Goal: Task Accomplishment & Management: Manage account settings

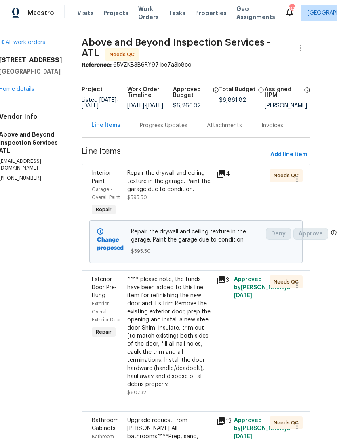
scroll to position [0, 17]
click at [180, 126] on div "Progress Updates" at bounding box center [164, 126] width 48 height 8
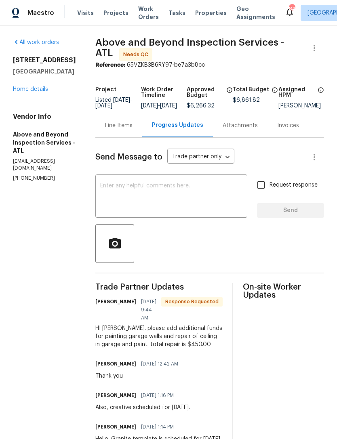
click at [27, 91] on link "Home details" at bounding box center [30, 89] width 35 height 6
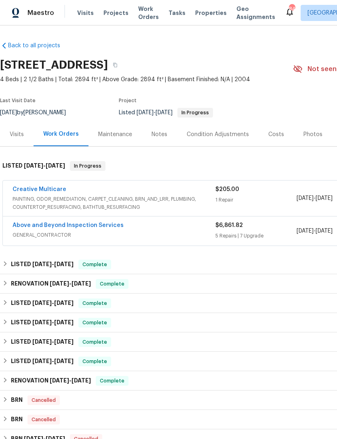
click at [90, 227] on link "Above and Beyond Inspection Services" at bounding box center [68, 225] width 111 height 6
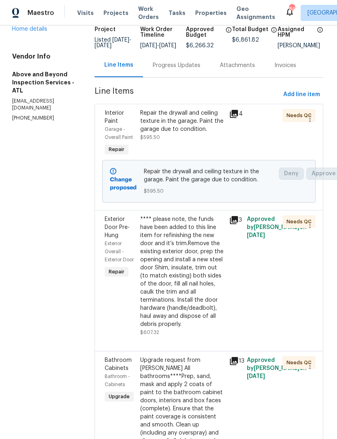
scroll to position [60, 3]
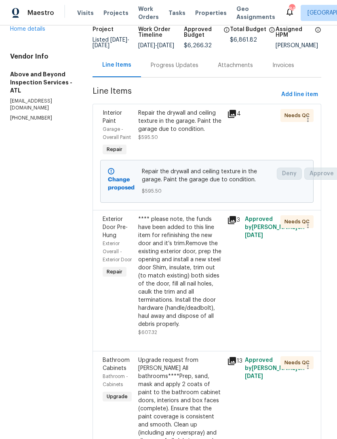
click at [216, 133] on div "Repair the drywall and ceiling texture in the garage. Paint the garage due to c…" at bounding box center [180, 121] width 84 height 24
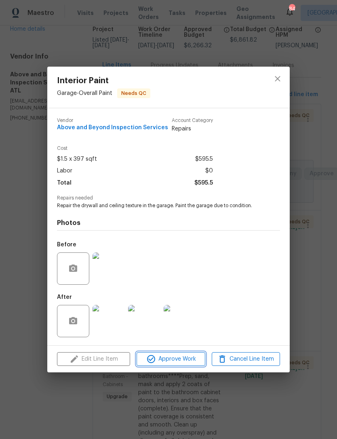
click at [182, 361] on span "Approve Work" at bounding box center [170, 359] width 63 height 10
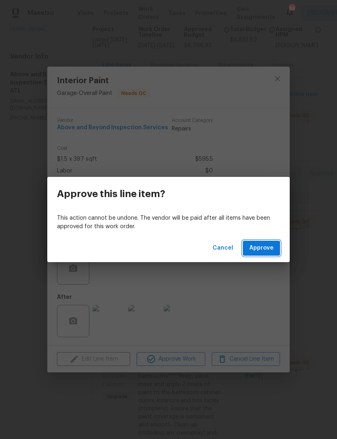
click at [261, 243] on button "Approve" at bounding box center [261, 248] width 37 height 15
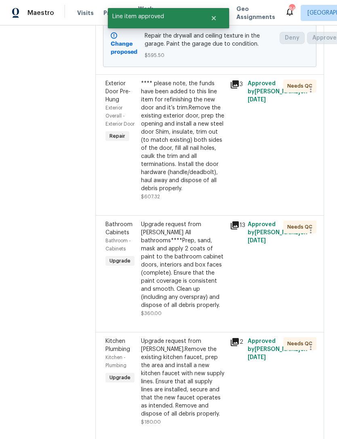
scroll to position [196, 0]
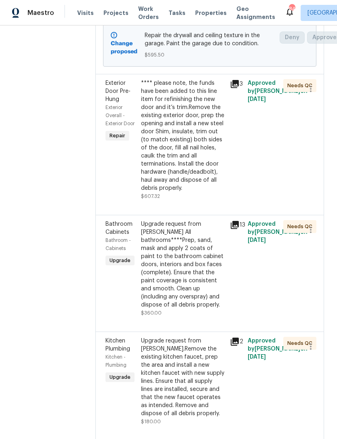
click at [218, 190] on div "**** please note, the funds have been added to this line item for refinishing t…" at bounding box center [183, 135] width 84 height 113
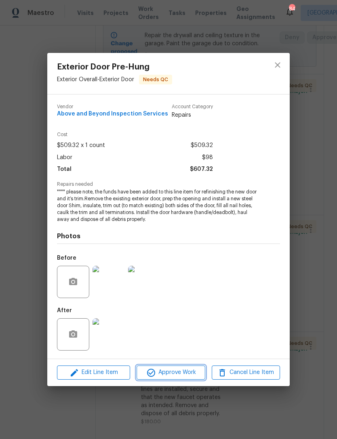
click at [191, 370] on span "Approve Work" at bounding box center [170, 372] width 63 height 10
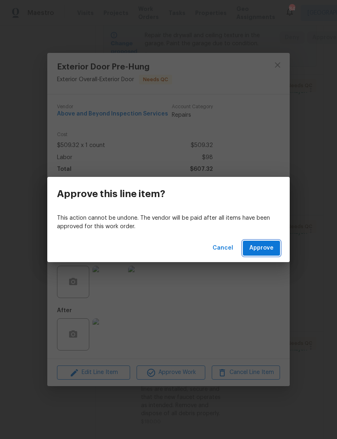
click at [263, 244] on span "Approve" at bounding box center [261, 248] width 24 height 10
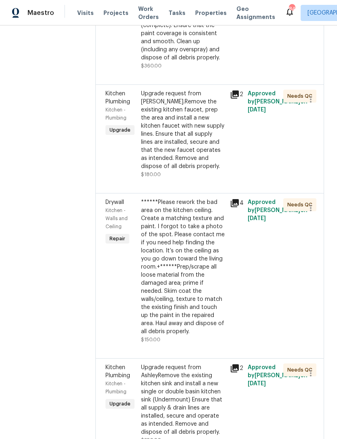
scroll to position [302, 0]
click at [218, 170] on div "Upgrade request from Ashley.Remove the existing kitchen faucet, prep the area a…" at bounding box center [183, 130] width 84 height 81
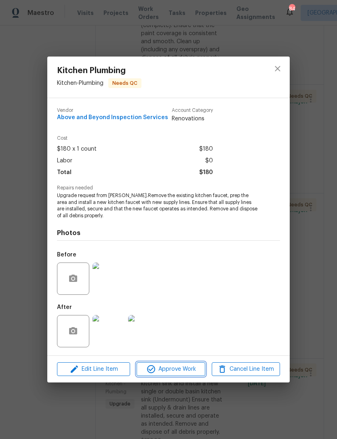
click at [177, 375] on button "Approve Work" at bounding box center [170, 369] width 68 height 14
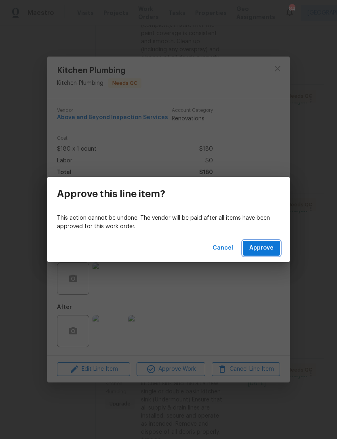
click at [270, 251] on span "Approve" at bounding box center [261, 248] width 24 height 10
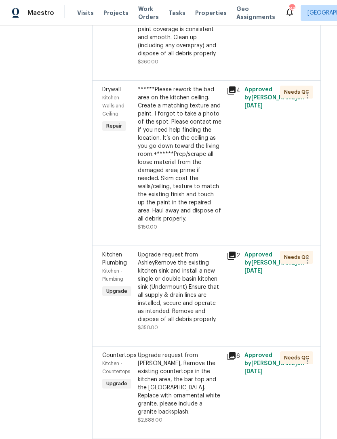
scroll to position [313, 3]
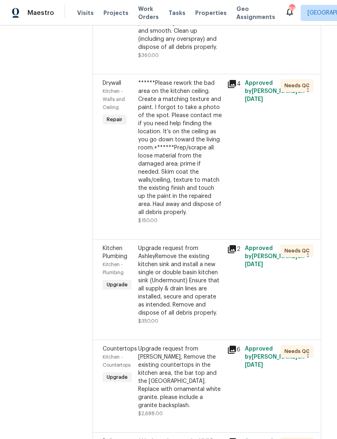
click at [202, 216] on div "******Please rework the bad area on the kitchen ceiling. Create a matching text…" at bounding box center [180, 147] width 84 height 137
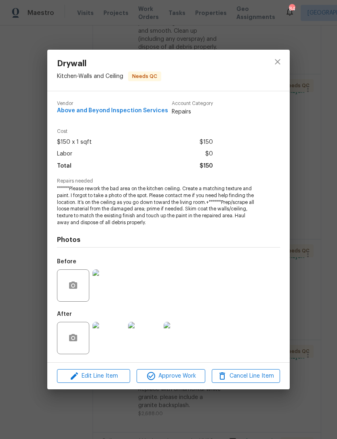
click at [111, 289] on img at bounding box center [108, 285] width 32 height 32
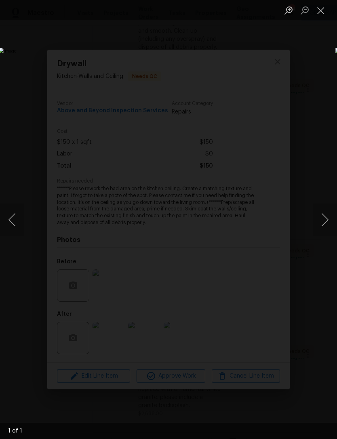
click at [315, 14] on button "Close lightbox" at bounding box center [321, 10] width 16 height 14
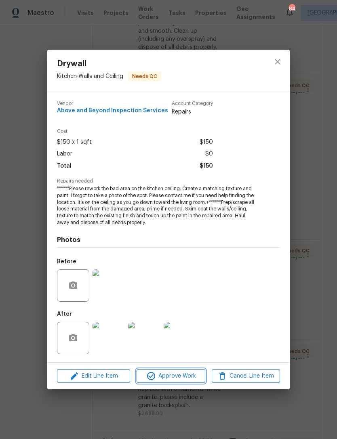
click at [185, 380] on span "Approve Work" at bounding box center [170, 376] width 63 height 10
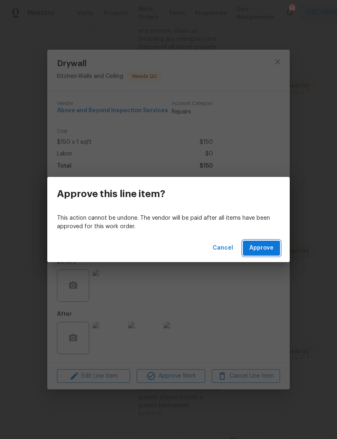
click at [277, 241] on button "Approve" at bounding box center [261, 248] width 37 height 15
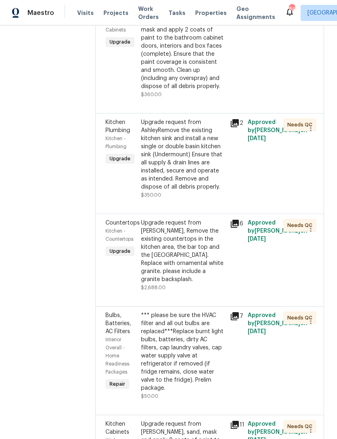
scroll to position [274, 0]
click at [201, 191] on div "Upgrade request from AshleyRemove the existing kitchen sink and install a new s…" at bounding box center [183, 154] width 84 height 73
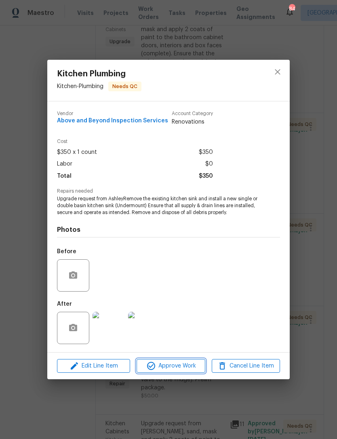
click at [187, 361] on button "Approve Work" at bounding box center [170, 366] width 68 height 14
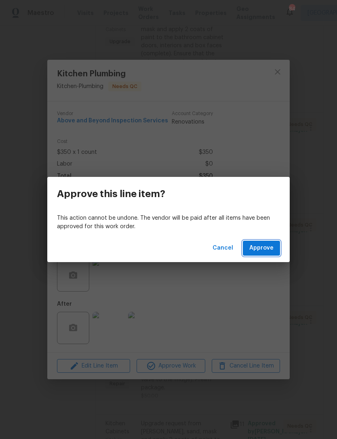
click at [261, 243] on span "Approve" at bounding box center [261, 248] width 24 height 10
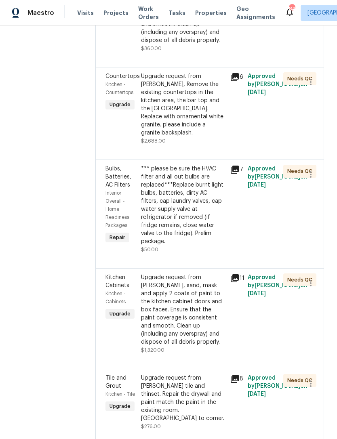
scroll to position [321, 0]
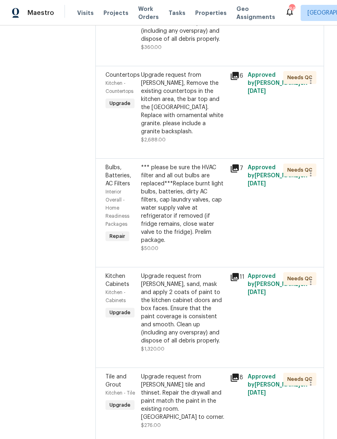
click at [219, 136] on div "Upgrade request from Ashley, Remove the existing countertops in the kitchen are…" at bounding box center [183, 103] width 84 height 65
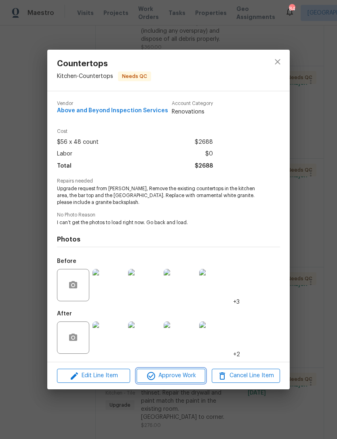
click at [183, 380] on span "Approve Work" at bounding box center [170, 376] width 63 height 10
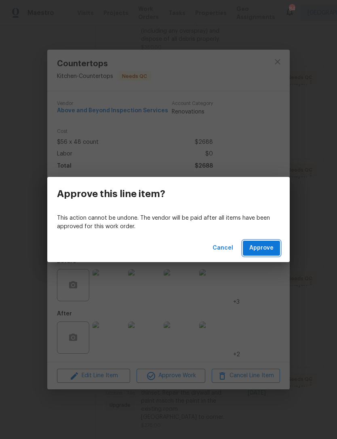
click at [273, 243] on button "Approve" at bounding box center [261, 248] width 37 height 15
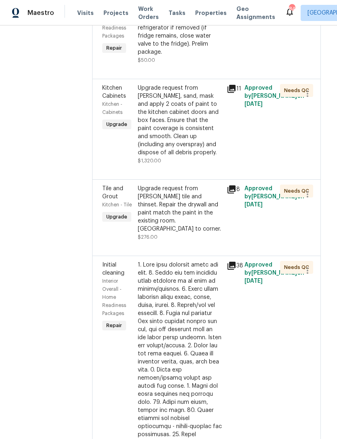
scroll to position [416, 1]
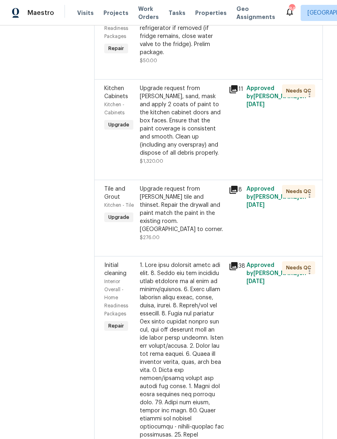
click at [215, 157] on div "Upgrade request from Ashley Prep, sand, mask and apply 2 coats of paint to the …" at bounding box center [182, 120] width 84 height 73
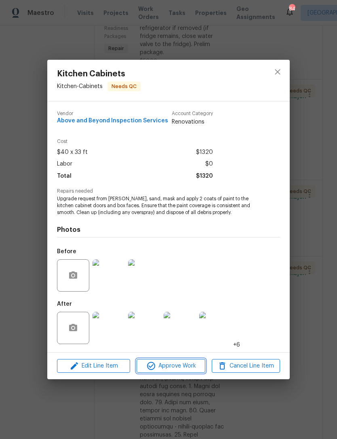
click at [185, 366] on span "Approve Work" at bounding box center [170, 366] width 63 height 10
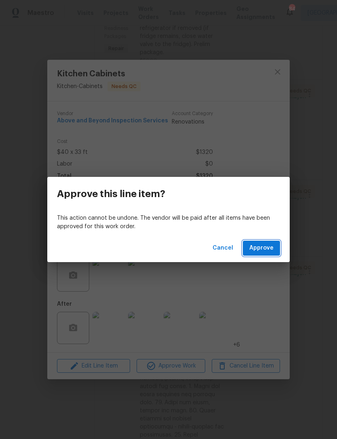
click at [262, 250] on span "Approve" at bounding box center [261, 248] width 24 height 10
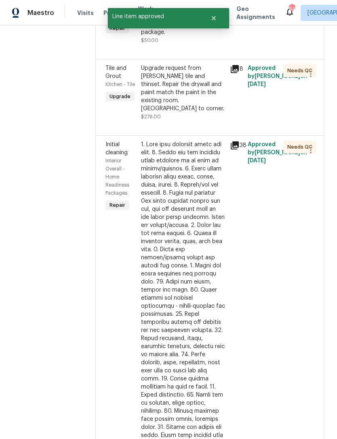
scroll to position [437, 0]
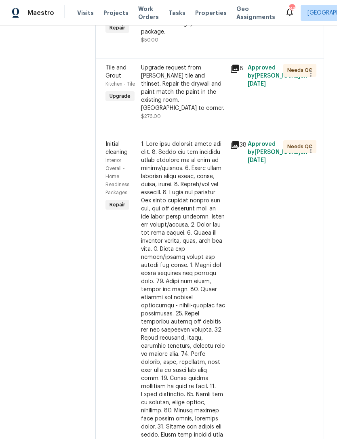
click at [218, 112] on div "Upgrade request from Ashley Demo tile and thinset. Repair the drywall and paint…" at bounding box center [183, 88] width 84 height 48
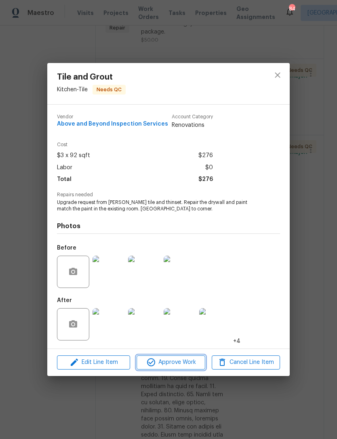
click at [184, 357] on button "Approve Work" at bounding box center [170, 362] width 68 height 14
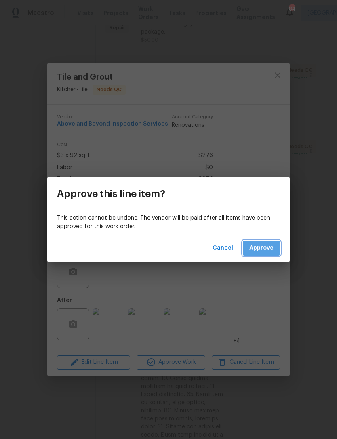
click at [268, 250] on span "Approve" at bounding box center [261, 248] width 24 height 10
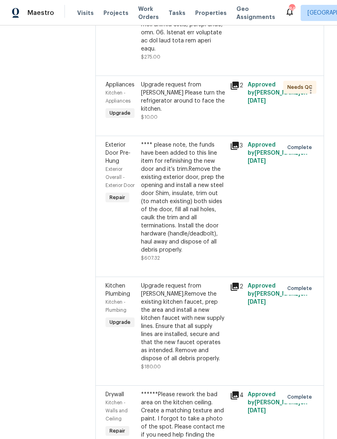
scroll to position [835, 0]
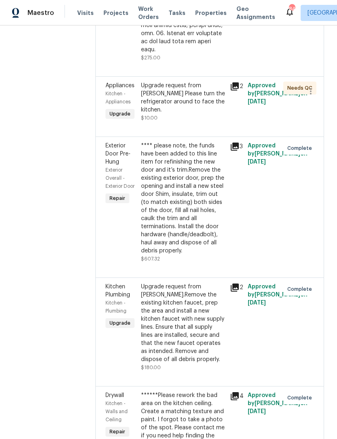
click at [223, 114] on div "Upgrade request from Ashley Please turn the refrigerator around to face the kit…" at bounding box center [183, 98] width 84 height 32
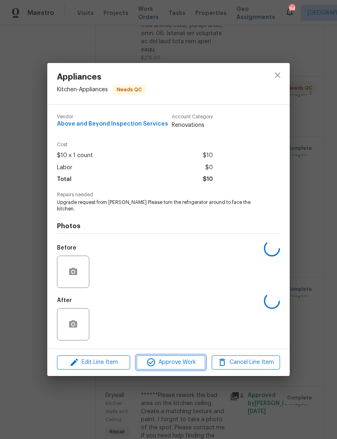
click at [176, 358] on span "Approve Work" at bounding box center [170, 362] width 63 height 10
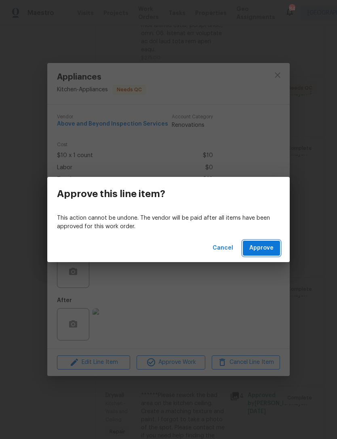
click at [267, 245] on span "Approve" at bounding box center [261, 248] width 24 height 10
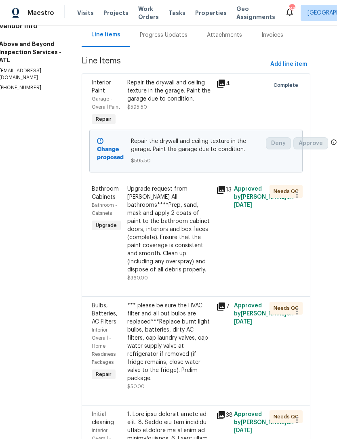
scroll to position [90, 17]
click at [191, 274] on div "Upgrade request from Ashley All bathrooms****Prep, sand, mask and apply 2 coats…" at bounding box center [169, 229] width 84 height 89
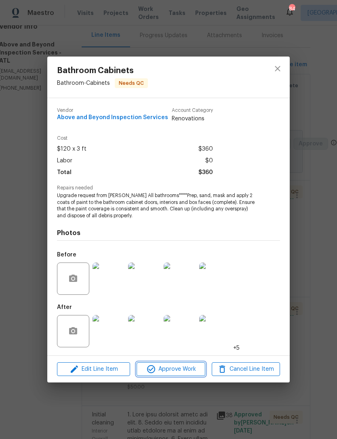
click at [170, 370] on span "Approve Work" at bounding box center [170, 369] width 63 height 10
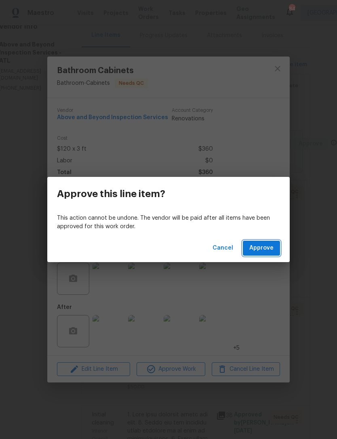
click at [253, 254] on button "Approve" at bounding box center [261, 248] width 37 height 15
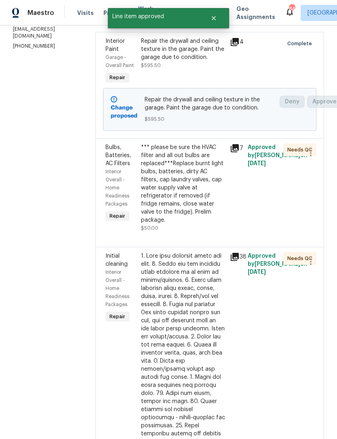
scroll to position [132, 0]
click at [218, 224] on div "*** please be sure the HVAC filter and all out bulbs are replaced***Replace bur…" at bounding box center [183, 183] width 84 height 81
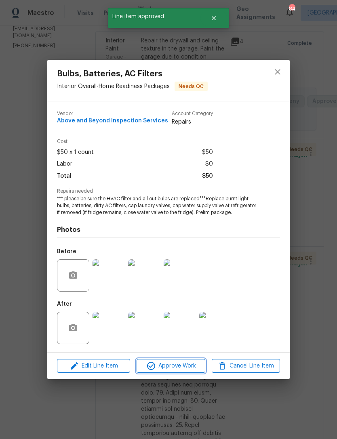
click at [195, 370] on span "Approve Work" at bounding box center [170, 366] width 63 height 10
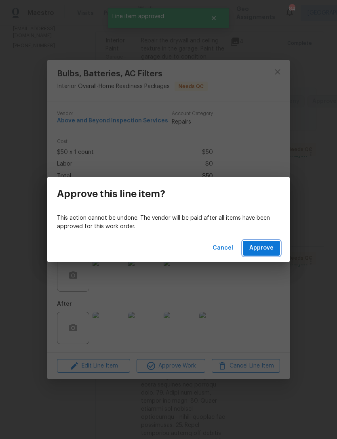
click at [267, 254] on button "Approve" at bounding box center [261, 248] width 37 height 15
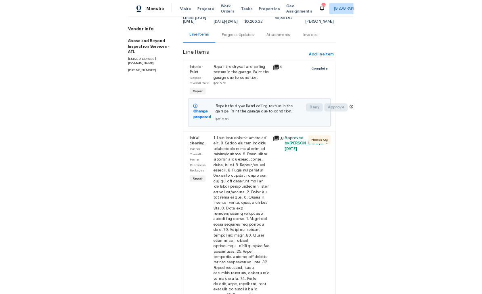
scroll to position [73, 17]
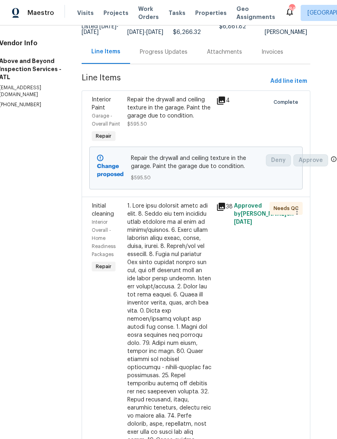
click at [182, 308] on div at bounding box center [169, 396] width 84 height 388
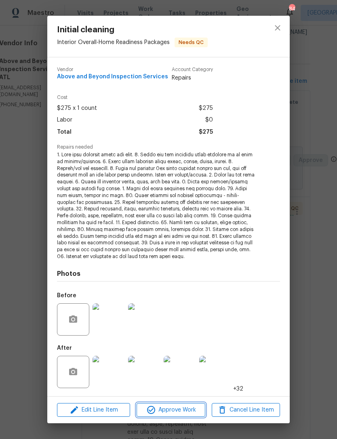
click at [180, 414] on button "Approve Work" at bounding box center [170, 410] width 68 height 14
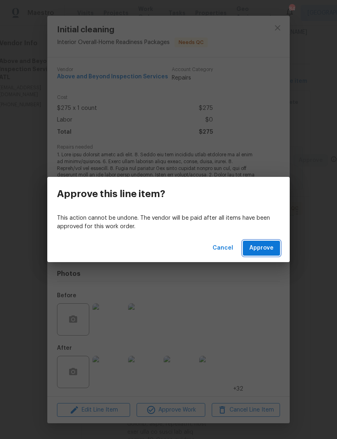
click at [262, 247] on span "Approve" at bounding box center [261, 248] width 24 height 10
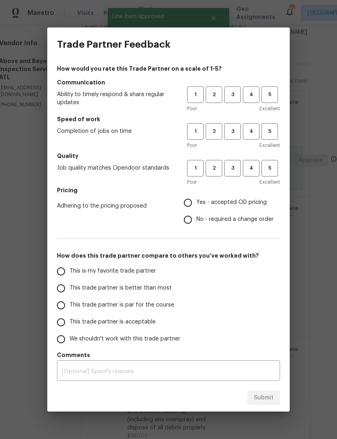
scroll to position [73, 0]
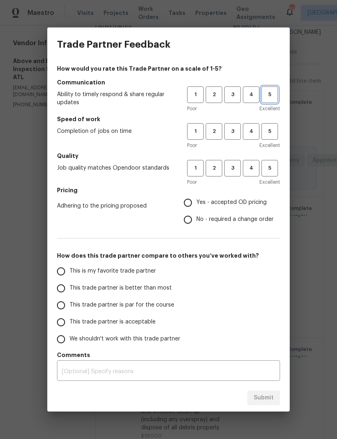
click at [275, 92] on span "5" at bounding box center [269, 94] width 15 height 9
click at [275, 130] on span "5" at bounding box center [269, 131] width 15 height 9
click at [273, 169] on span "5" at bounding box center [269, 168] width 15 height 9
click at [191, 206] on input "Yes - accepted OD pricing" at bounding box center [187, 202] width 17 height 17
radio input "true"
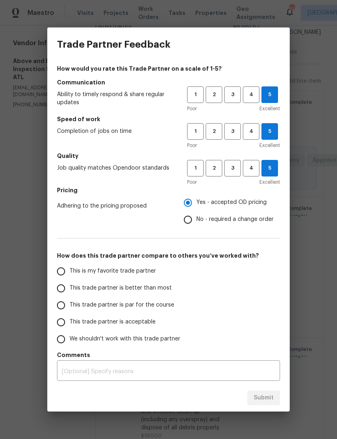
click at [67, 271] on input "This is my favorite trade partner" at bounding box center [60, 271] width 17 height 17
click at [272, 398] on span "Submit" at bounding box center [264, 398] width 20 height 10
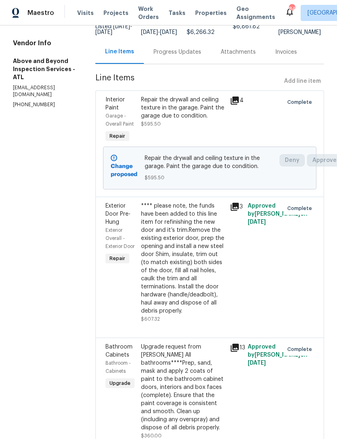
radio input "true"
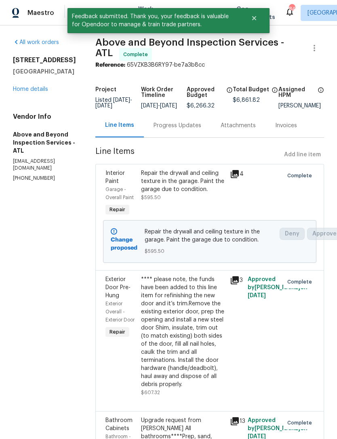
scroll to position [0, 0]
click at [33, 91] on link "Home details" at bounding box center [30, 89] width 35 height 6
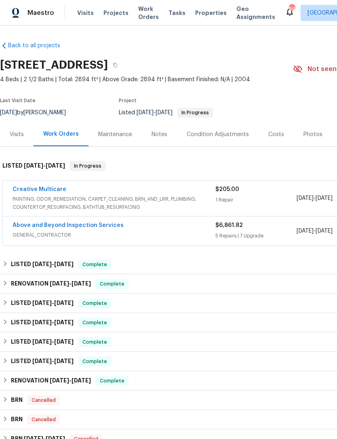
click at [37, 191] on link "Creative Multicare" at bounding box center [40, 190] width 54 height 6
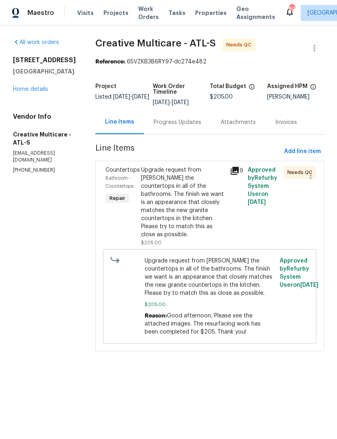
click at [198, 204] on div "Upgrade request from Ashley Refinish the countertops in all of the bathrooms. T…" at bounding box center [183, 202] width 84 height 73
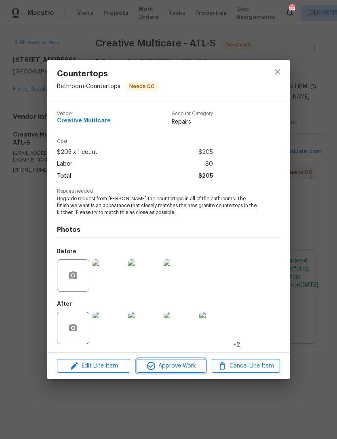
click at [181, 365] on span "Approve Work" at bounding box center [170, 366] width 63 height 10
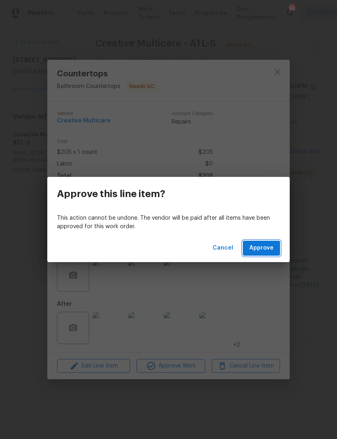
click at [267, 252] on span "Approve" at bounding box center [261, 248] width 24 height 10
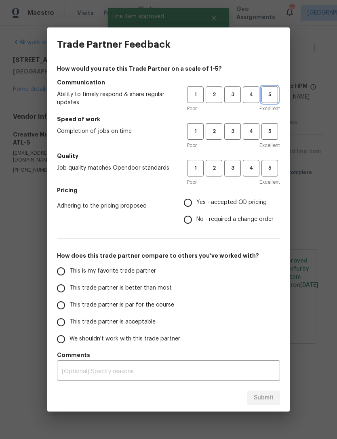
click at [273, 94] on span "5" at bounding box center [269, 94] width 15 height 9
click at [275, 128] on span "5" at bounding box center [269, 131] width 15 height 9
click at [271, 170] on span "5" at bounding box center [269, 168] width 15 height 9
click at [193, 207] on input "Yes - accepted OD pricing" at bounding box center [187, 202] width 17 height 17
radio input "true"
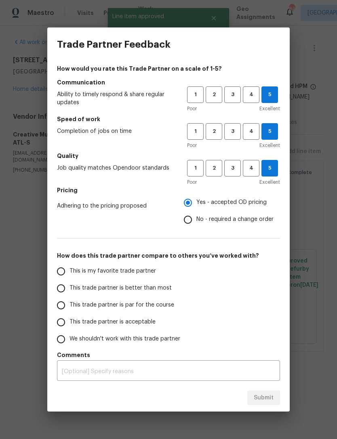
click at [67, 273] on input "This is my favorite trade partner" at bounding box center [60, 271] width 17 height 17
click at [257, 395] on span "Submit" at bounding box center [264, 398] width 20 height 10
radio input "true"
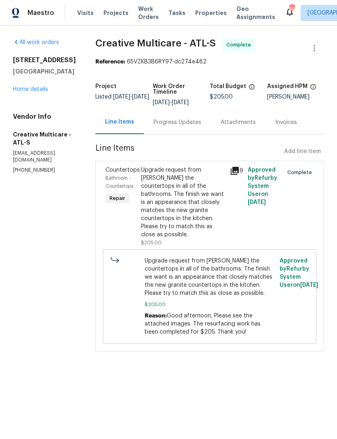
click at [36, 91] on link "Home details" at bounding box center [30, 89] width 35 height 6
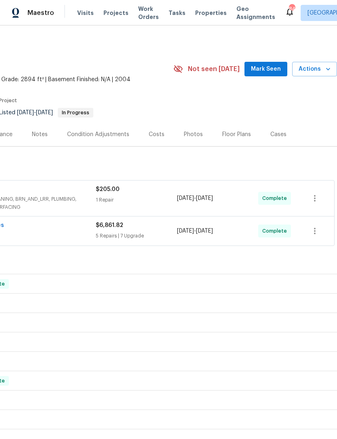
scroll to position [0, 120]
click at [265, 71] on span "Mark Seen" at bounding box center [266, 69] width 30 height 10
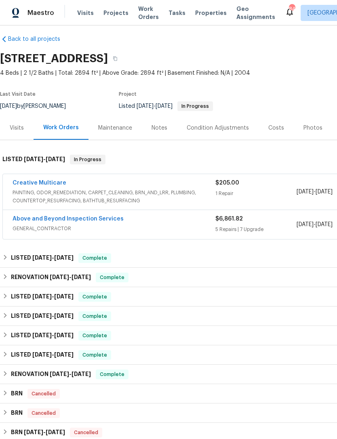
scroll to position [6, 0]
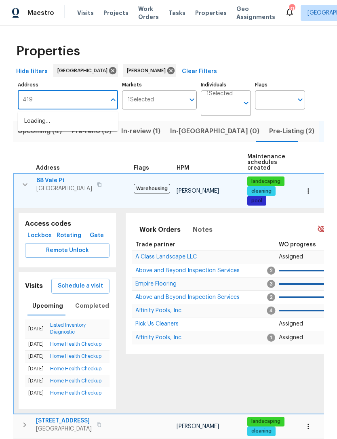
type input "419"
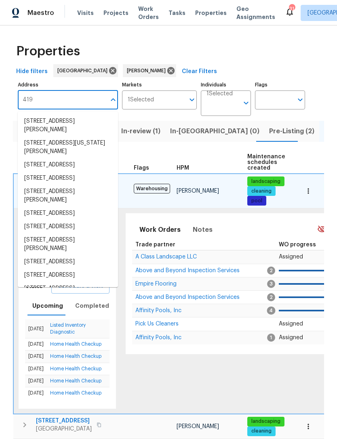
click at [73, 120] on li "419 Berkshire Pl Fairburn GA 30213" at bounding box center [68, 126] width 100 height 22
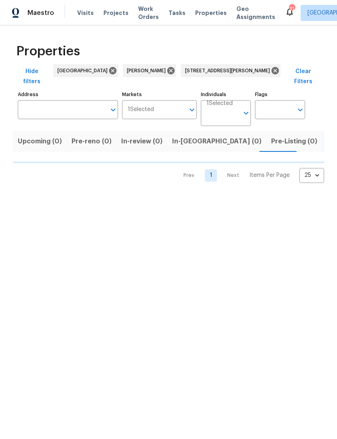
type input "419 Berkshire Pl Fairburn GA 30213"
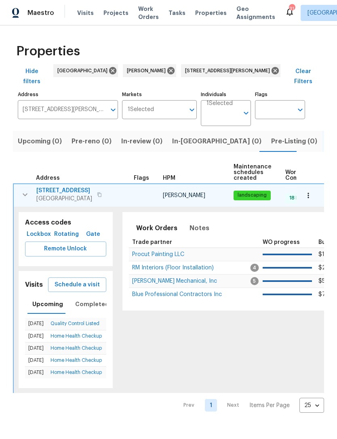
click at [162, 252] on span "Procut Painting LLC" at bounding box center [158, 255] width 52 height 6
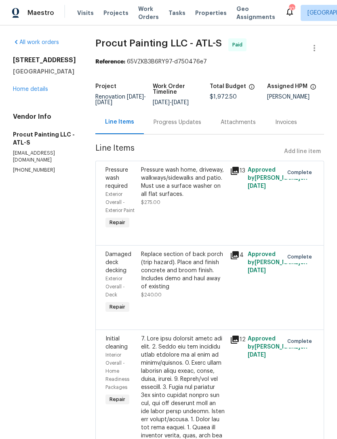
click at [26, 90] on link "Home details" at bounding box center [30, 89] width 35 height 6
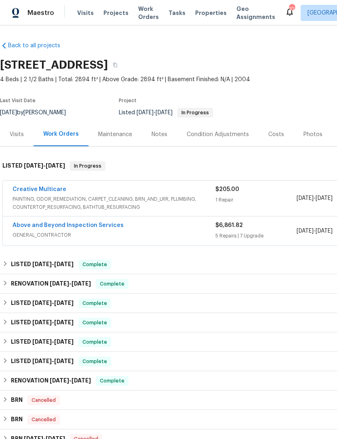
click at [313, 136] on div "Photos" at bounding box center [312, 134] width 19 height 8
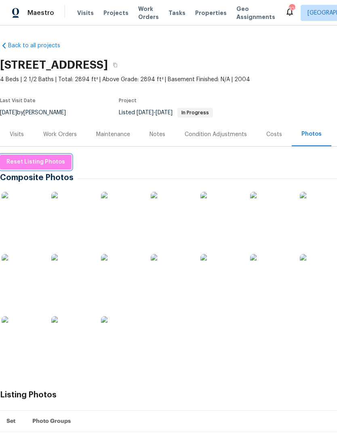
click at [48, 166] on span "Reset Listing Photos" at bounding box center [35, 162] width 59 height 10
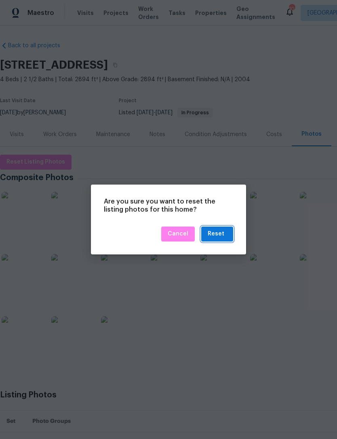
click at [221, 231] on div "Reset" at bounding box center [216, 234] width 17 height 10
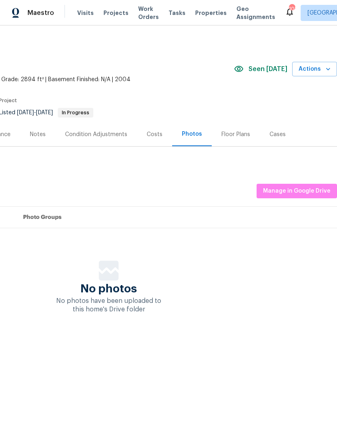
scroll to position [0, 120]
click at [310, 190] on span "Manage in Google Drive" at bounding box center [296, 191] width 67 height 10
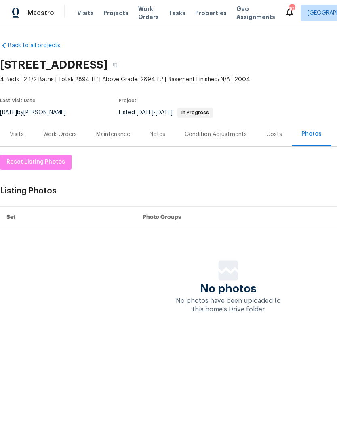
scroll to position [0, 0]
click at [117, 66] on icon "button" at bounding box center [115, 65] width 5 height 5
click at [272, 134] on div "Costs" at bounding box center [274, 134] width 16 height 8
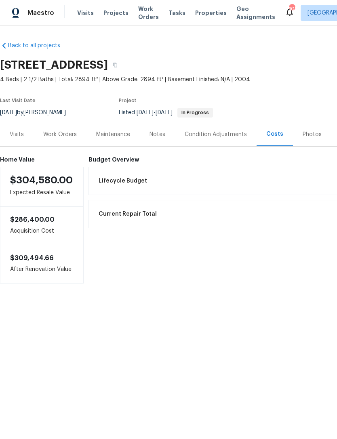
click at [308, 134] on div "Photos" at bounding box center [311, 134] width 19 height 8
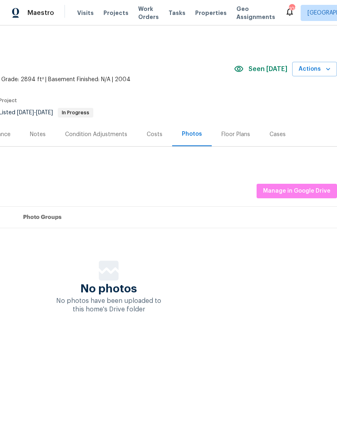
scroll to position [0, 120]
click at [310, 189] on span "Manage in Google Drive" at bounding box center [296, 191] width 67 height 10
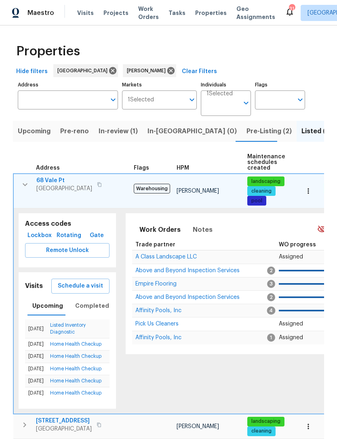
click at [74, 103] on input "Address" at bounding box center [62, 99] width 88 height 19
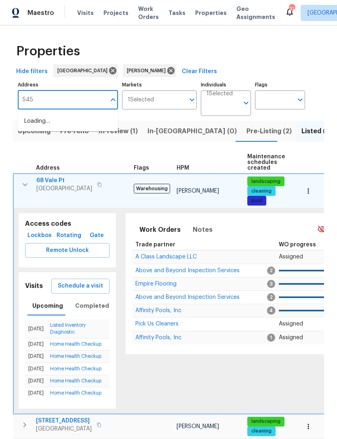
type input "545"
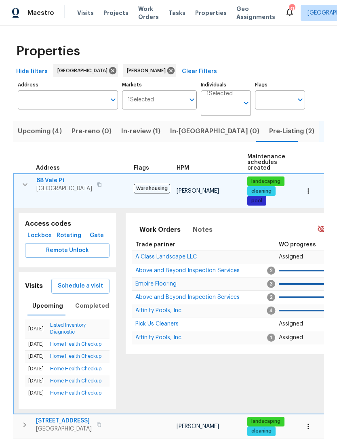
click at [44, 101] on input "Address" at bounding box center [62, 99] width 88 height 19
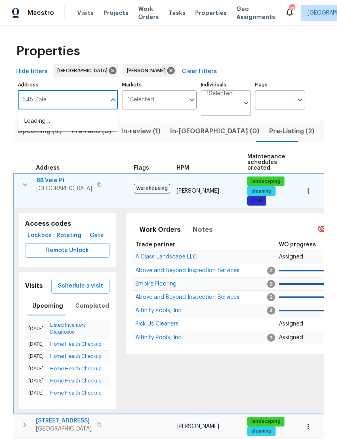
type input "545 Zoie"
click at [43, 121] on li "[STREET_ADDRESS]" at bounding box center [68, 121] width 100 height 13
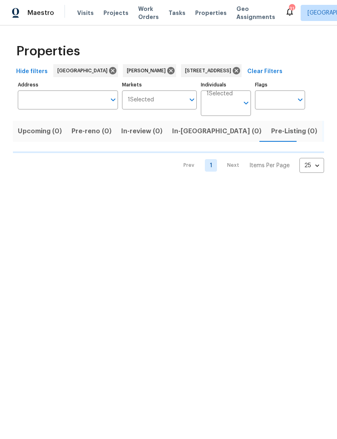
type input "[STREET_ADDRESS]"
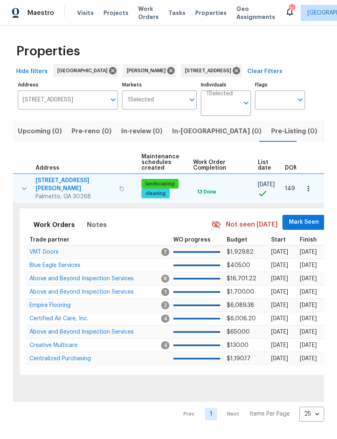
scroll to position [0, 105]
click at [307, 218] on span "Mark Seen" at bounding box center [304, 222] width 30 height 10
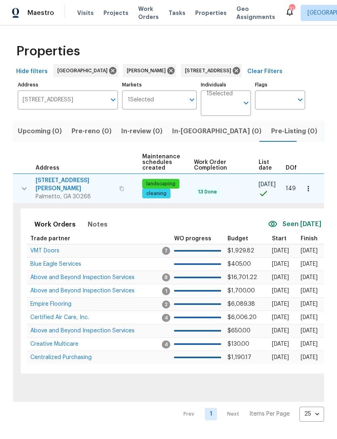
scroll to position [0, 0]
click at [313, 193] on button "button" at bounding box center [308, 189] width 18 height 18
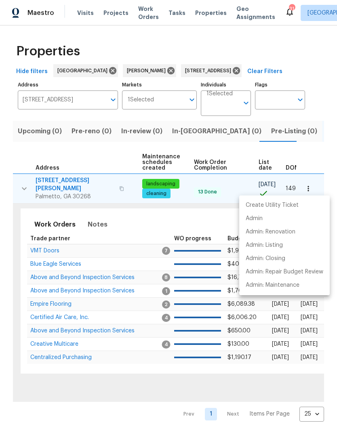
click at [313, 193] on div at bounding box center [168, 219] width 337 height 439
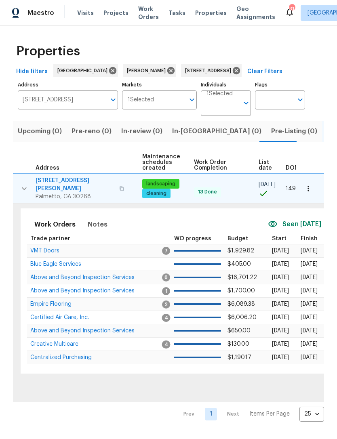
click at [314, 193] on button "button" at bounding box center [308, 189] width 18 height 18
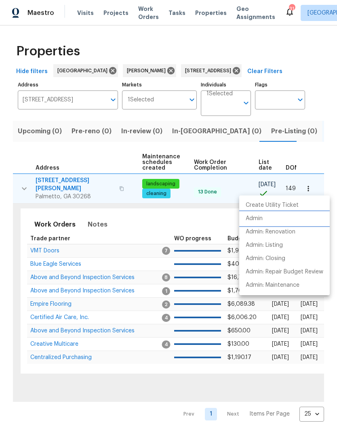
click at [289, 221] on li "Admin" at bounding box center [284, 218] width 90 height 13
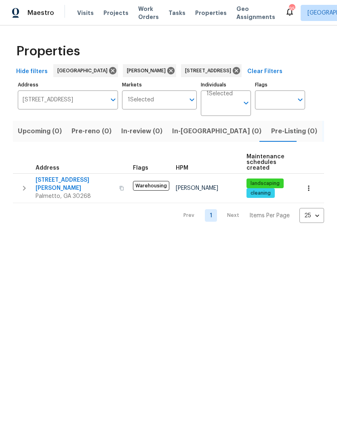
click at [26, 187] on icon "button" at bounding box center [24, 188] width 10 height 10
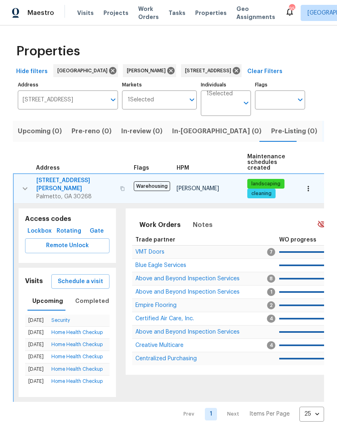
click at [36, 226] on span "Lockbox" at bounding box center [39, 231] width 23 height 10
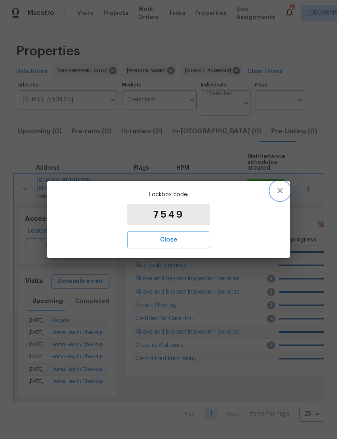
click at [283, 193] on icon "button" at bounding box center [280, 191] width 10 height 10
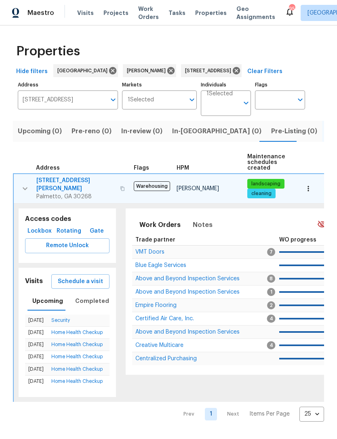
click at [39, 228] on span "Lockbox" at bounding box center [39, 231] width 23 height 10
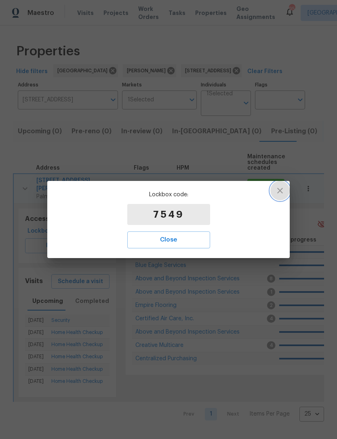
click at [282, 195] on button "button" at bounding box center [279, 190] width 19 height 19
